Goal: Task Accomplishment & Management: Use online tool/utility

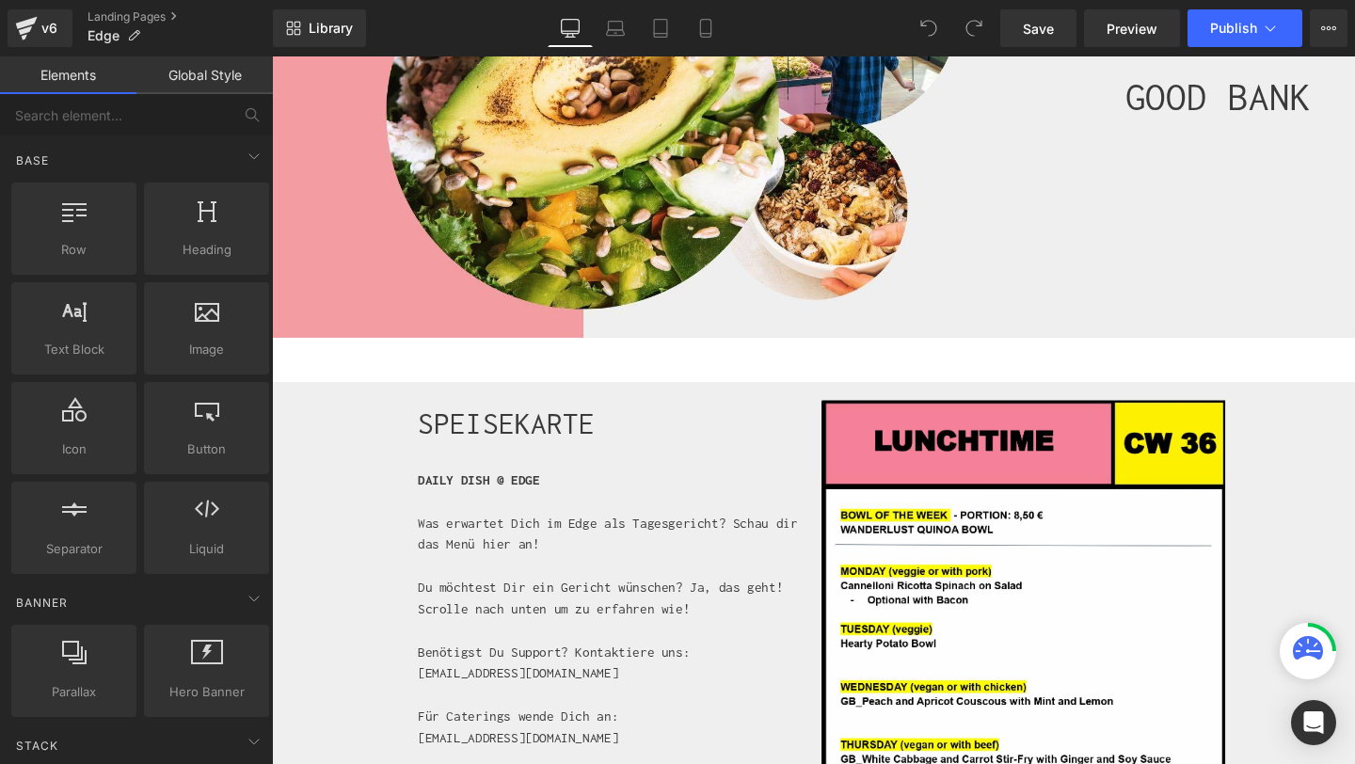
scroll to position [291, 0]
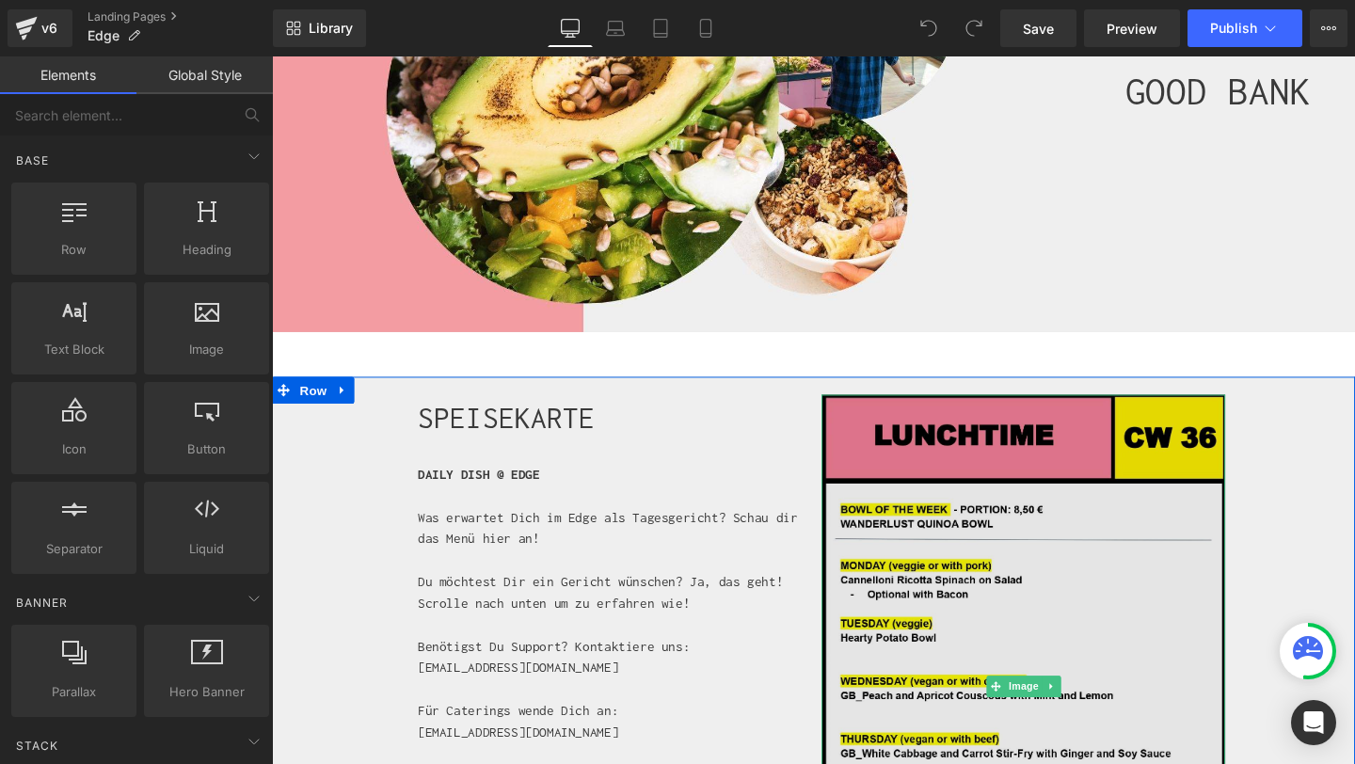
click at [1016, 570] on img at bounding box center [1062, 718] width 424 height 613
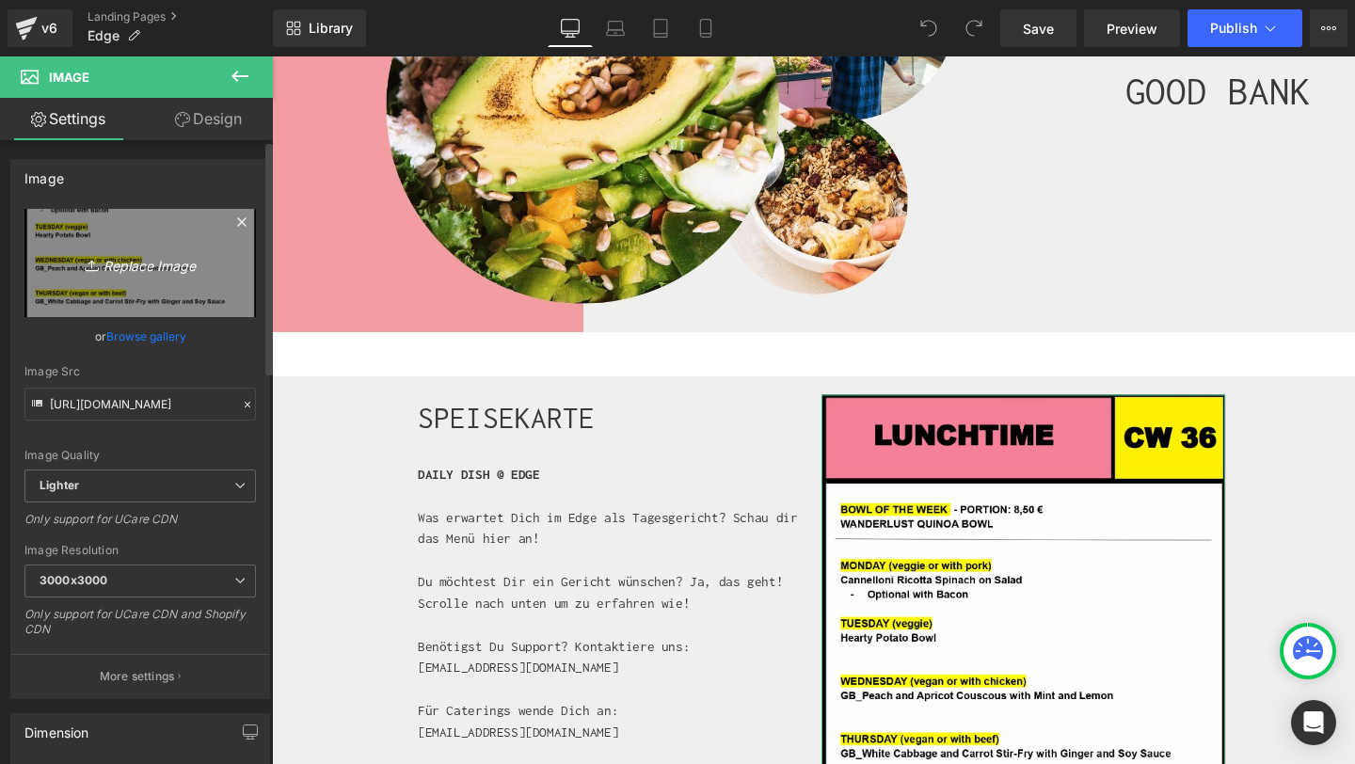
click at [138, 257] on icon "Replace Image" at bounding box center [140, 263] width 151 height 24
type input "C:\fakepath\CW_37.jpeg"
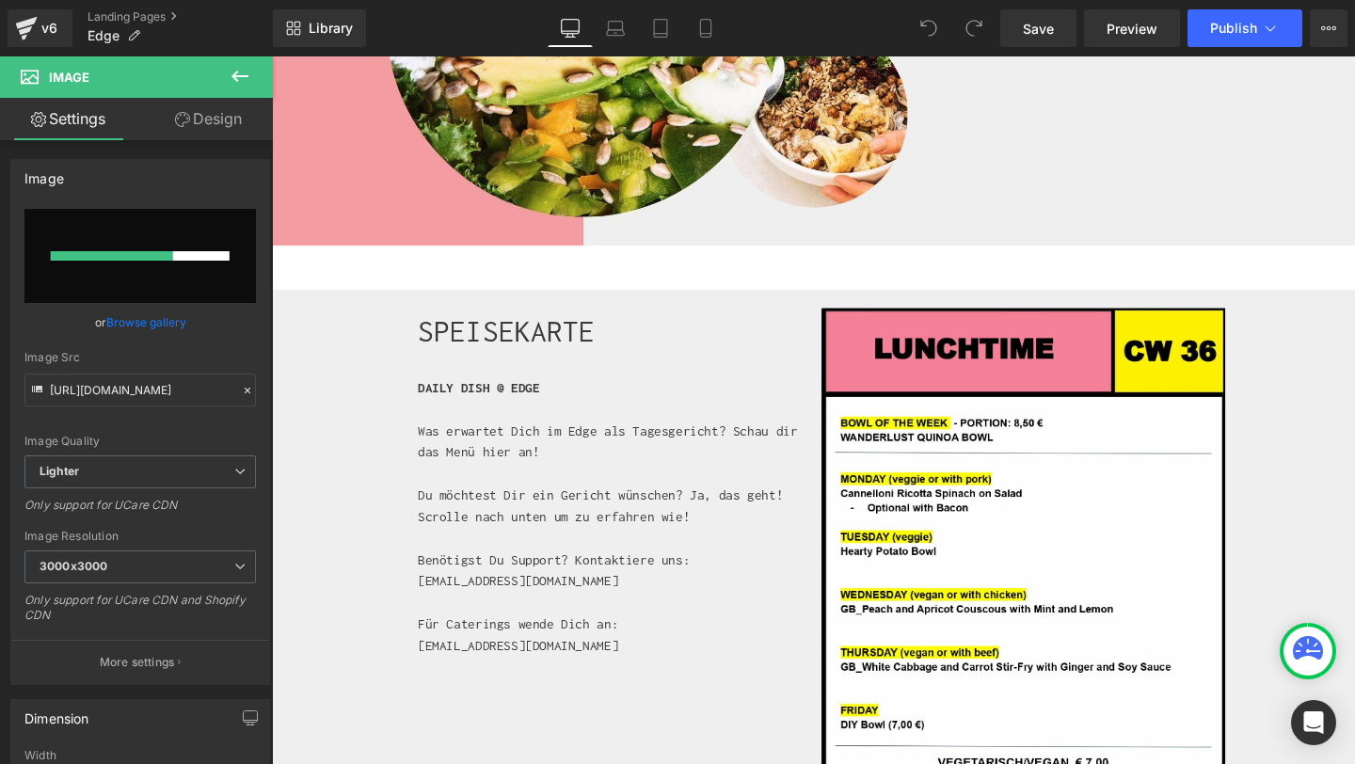
scroll to position [386, 0]
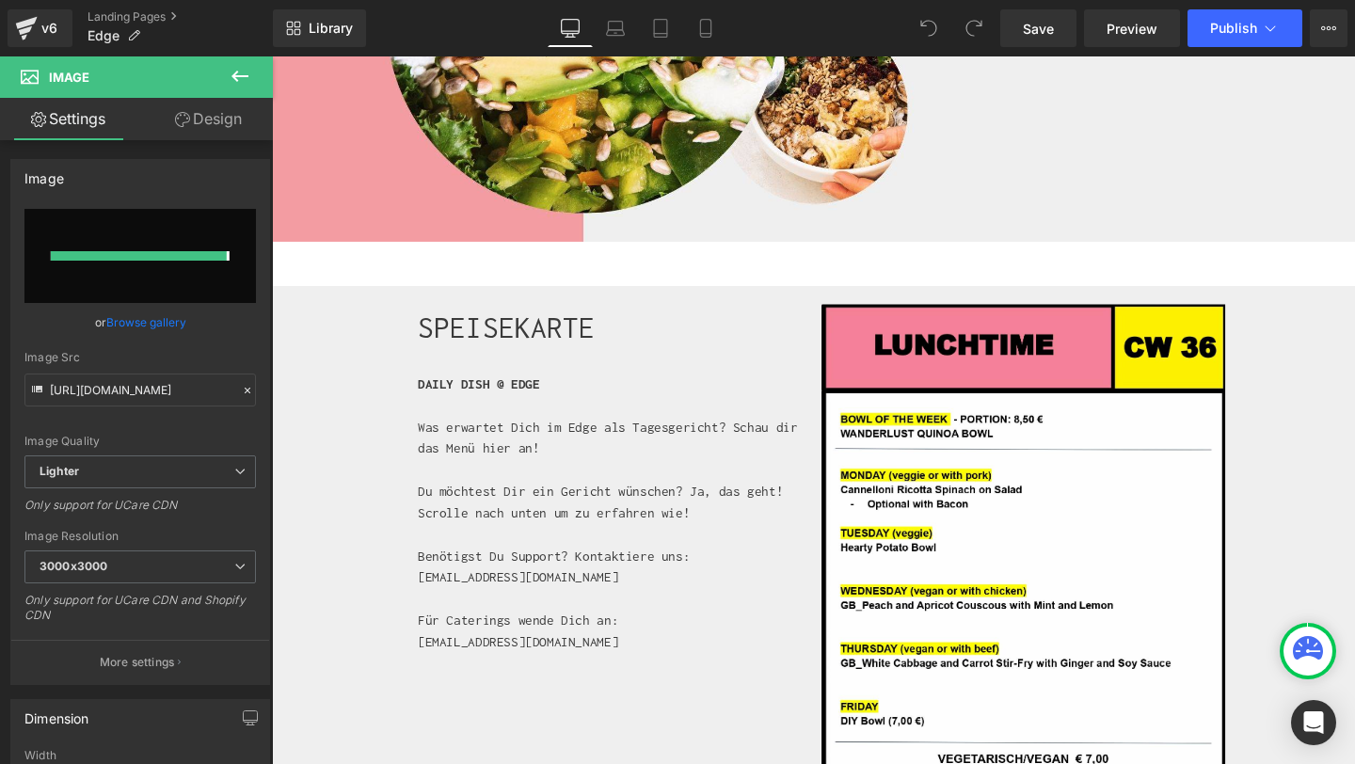
type input "https://ucarecdn.com/9103c37b-cf12-455d-8360-970303fbc2f3/-/format/auto/-/previ…"
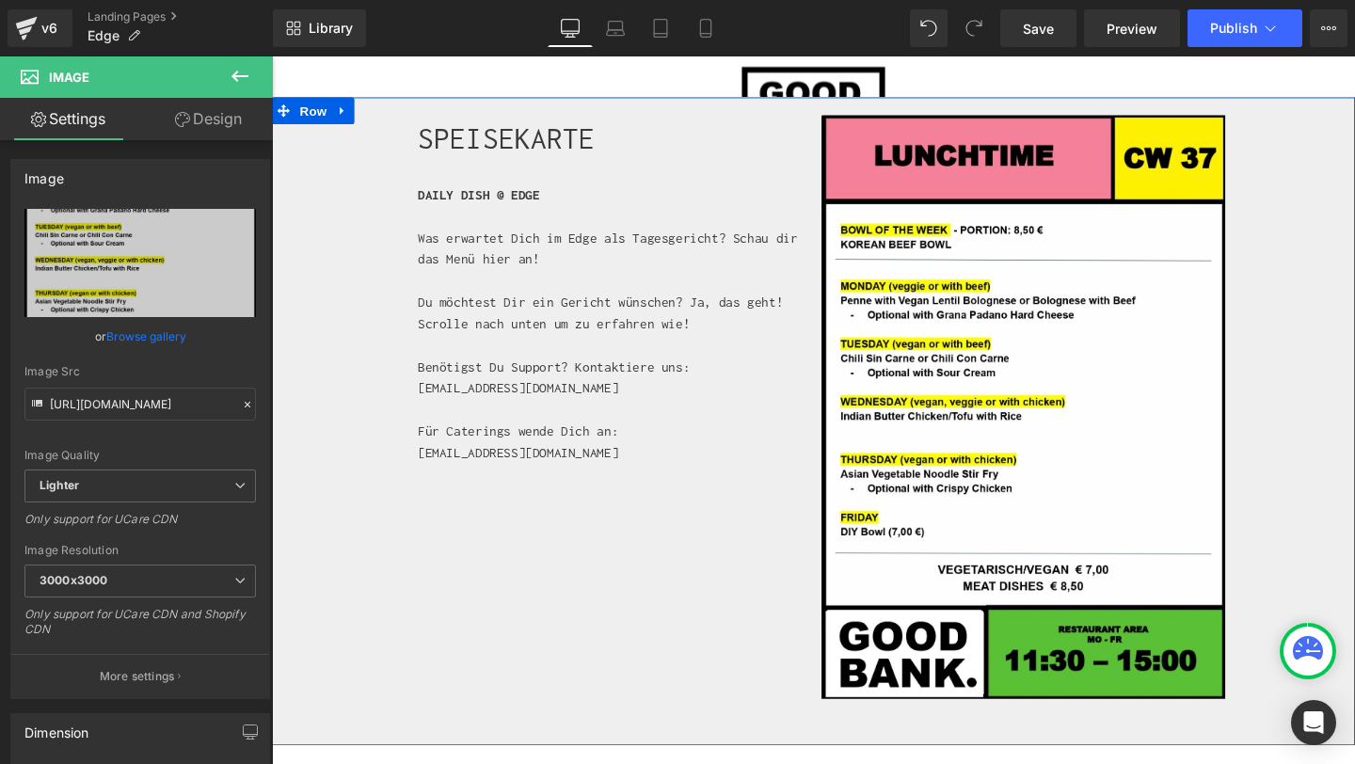
scroll to position [587, 0]
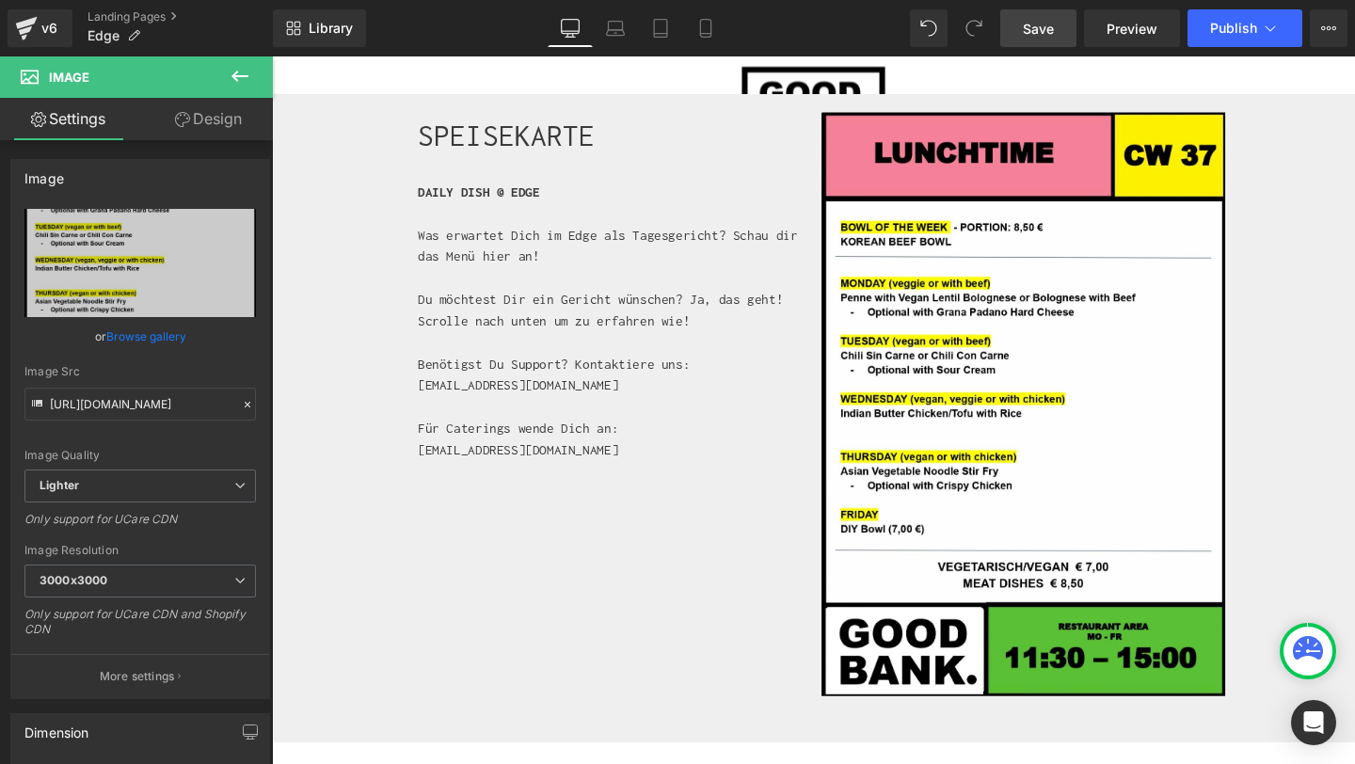
click at [1043, 23] on span "Save" at bounding box center [1038, 29] width 31 height 20
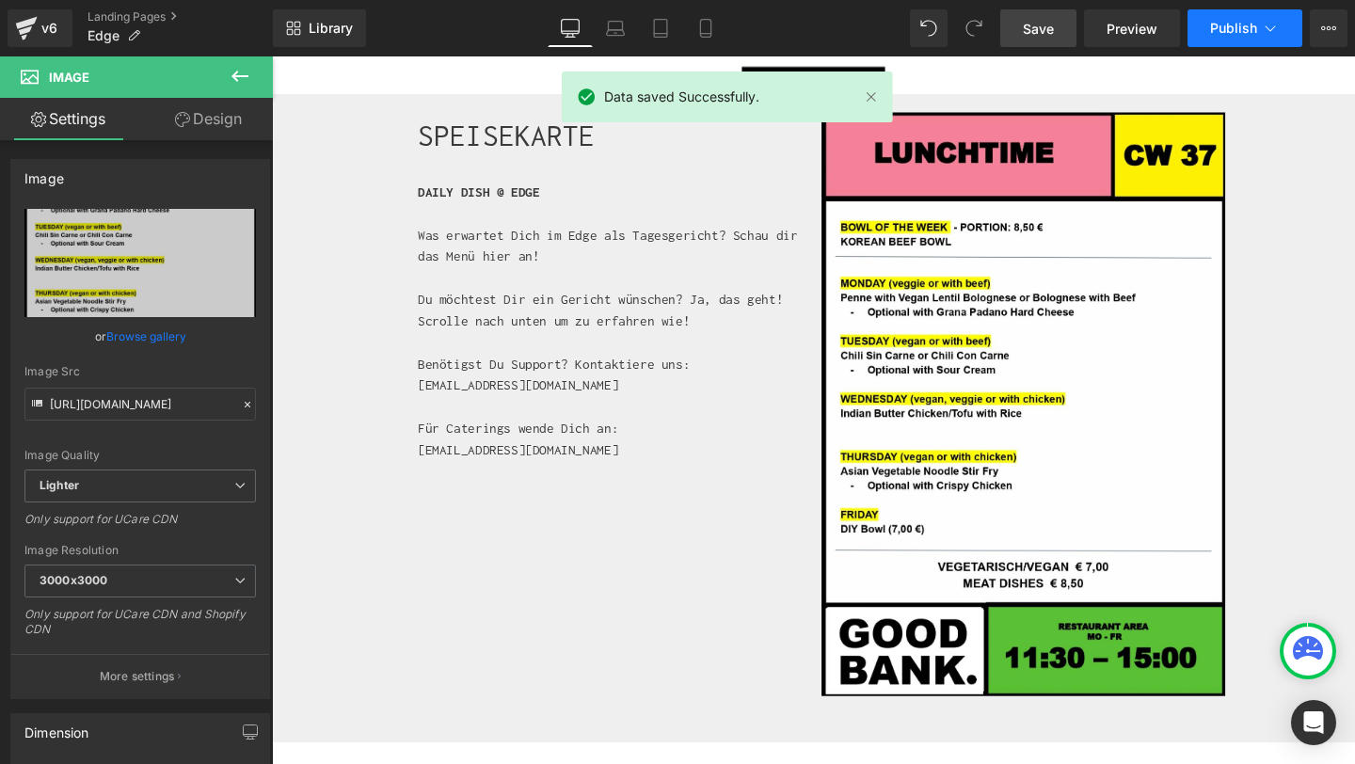
click at [1230, 27] on span "Publish" at bounding box center [1233, 28] width 47 height 15
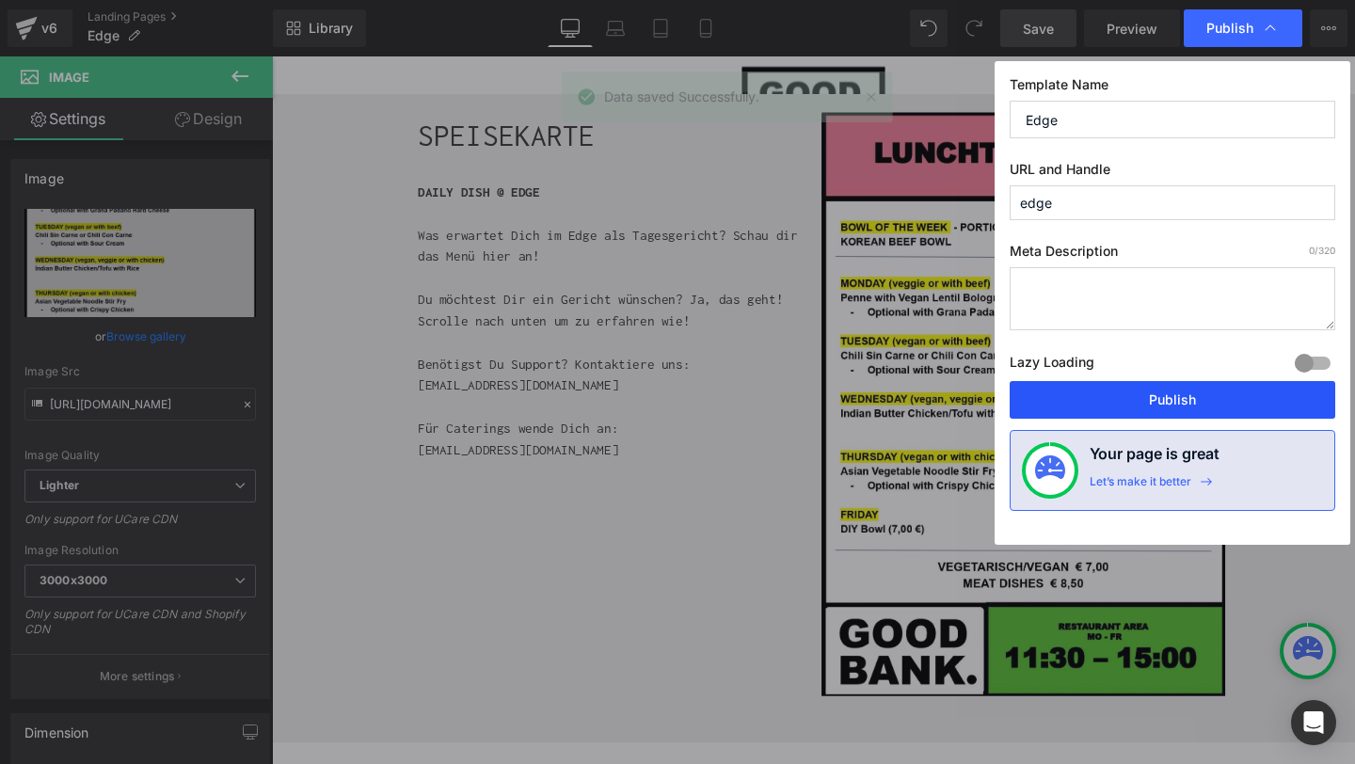
click at [1169, 401] on button "Publish" at bounding box center [1173, 400] width 326 height 38
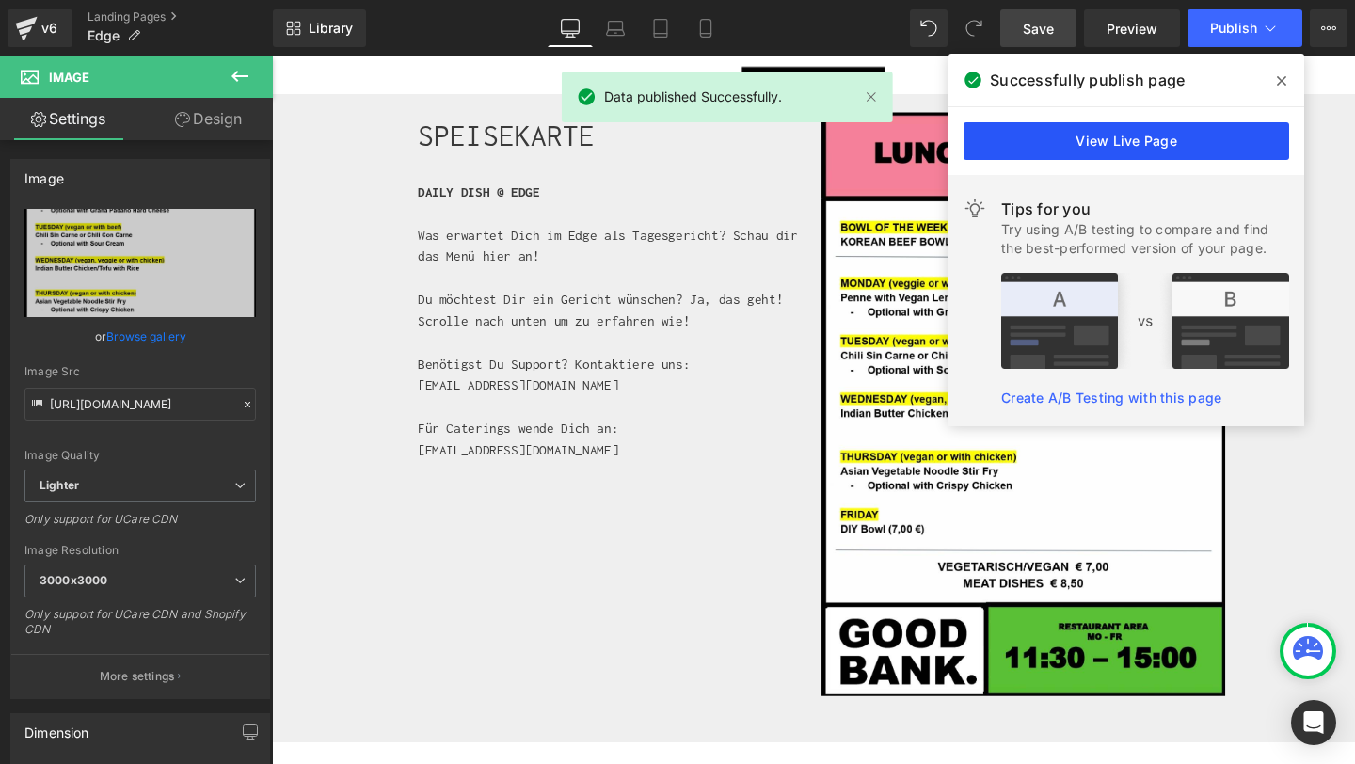
click at [1250, 141] on link "View Live Page" at bounding box center [1127, 141] width 326 height 38
